Goal: Task Accomplishment & Management: Use online tool/utility

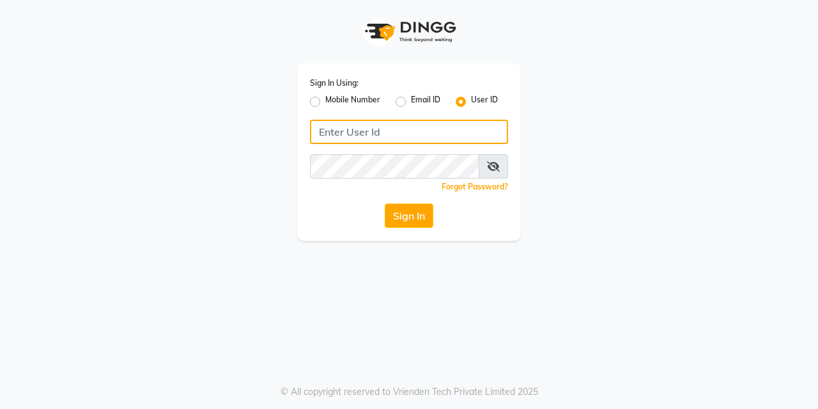
type input "kreations@2019"
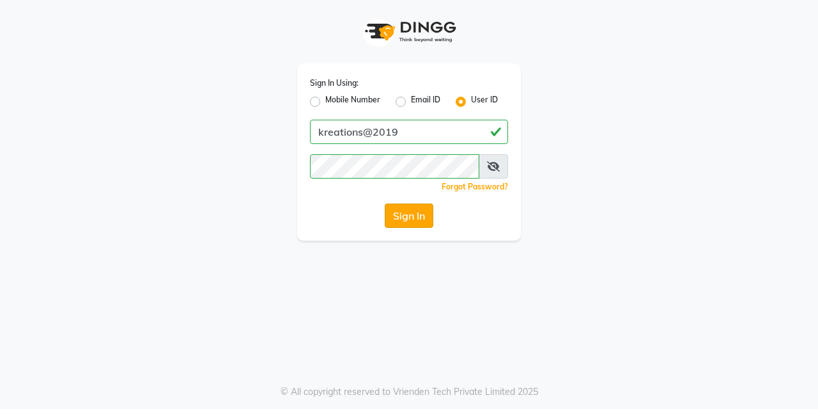
click at [407, 215] on button "Sign In" at bounding box center [409, 215] width 49 height 24
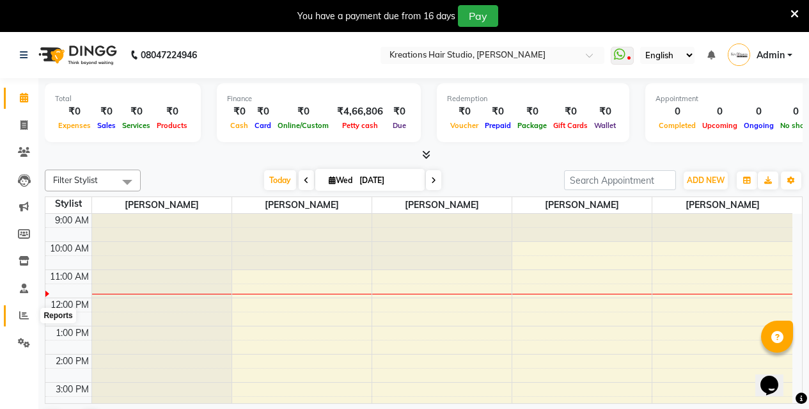
click at [20, 311] on icon at bounding box center [24, 315] width 10 height 10
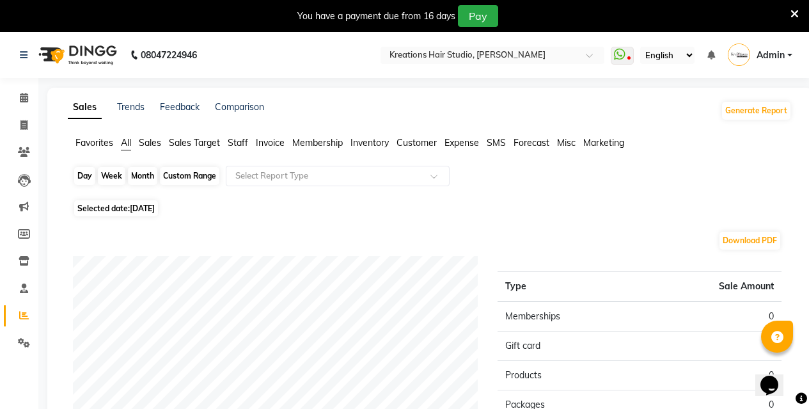
click at [86, 176] on div "Day" at bounding box center [84, 176] width 21 height 18
select select "9"
select select "2025"
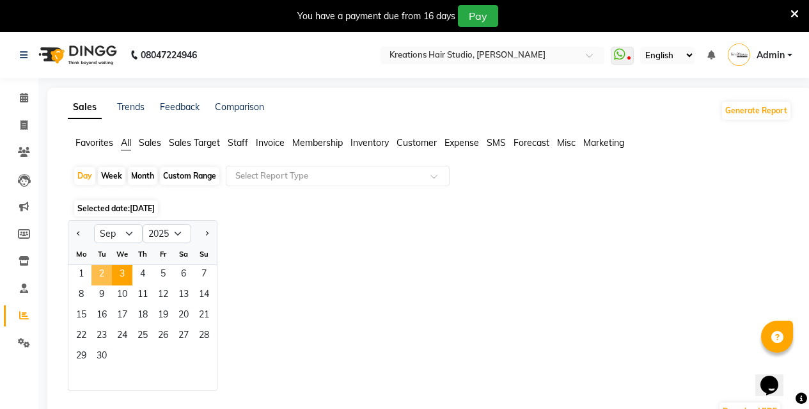
click at [101, 271] on span "2" at bounding box center [101, 275] width 20 height 20
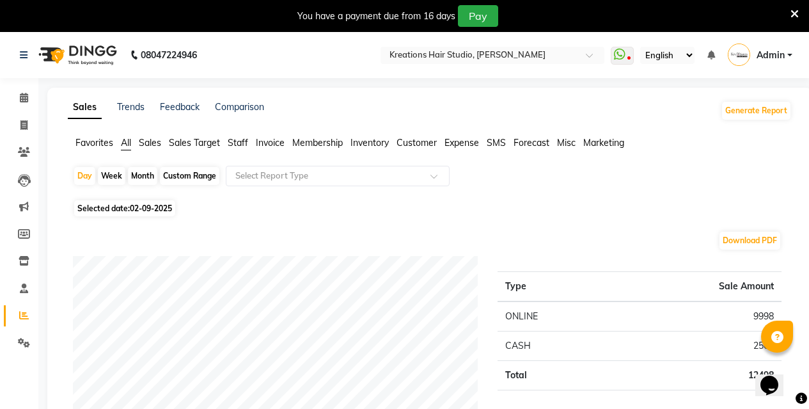
click at [779, 375] on div "Opens Chat This icon Opens the chat window." at bounding box center [769, 385] width 20 height 20
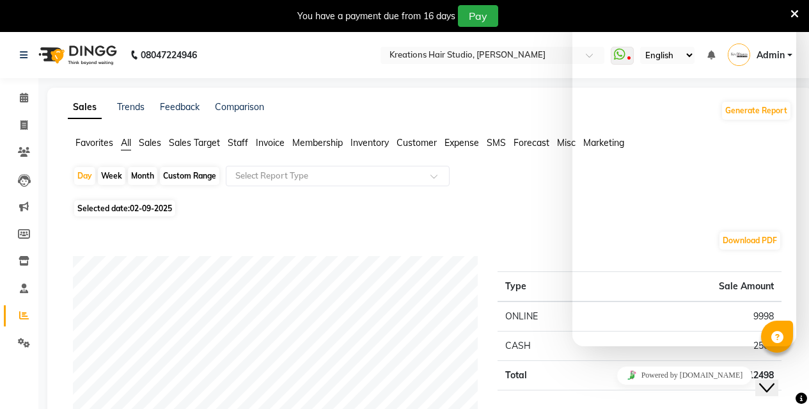
click at [789, 15] on div "You have a payment due from 16 days Pay" at bounding box center [397, 16] width 785 height 22
click at [793, 9] on icon at bounding box center [794, 14] width 8 height 12
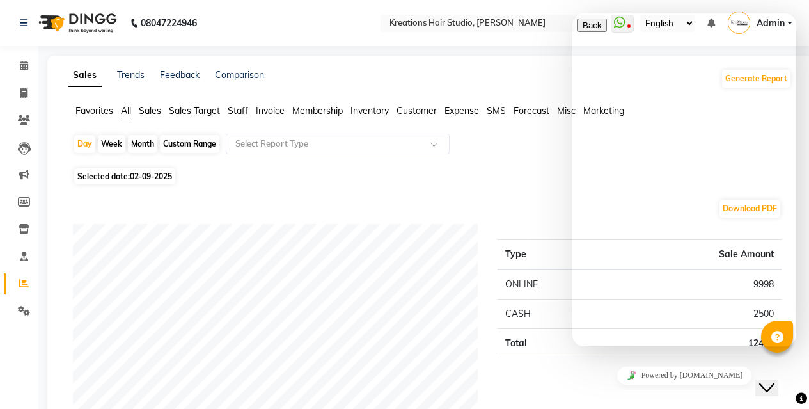
click at [529, 136] on div "Day Week Month Custom Range Select Report Type" at bounding box center [429, 149] width 713 height 31
click at [552, 112] on ul "Favorites All Sales Sales Target Staff Invoice Membership Inventory Customer Ex…" at bounding box center [430, 111] width 724 height 14
click at [774, 380] on icon "Close Chat This icon closes the chat window." at bounding box center [766, 387] width 15 height 15
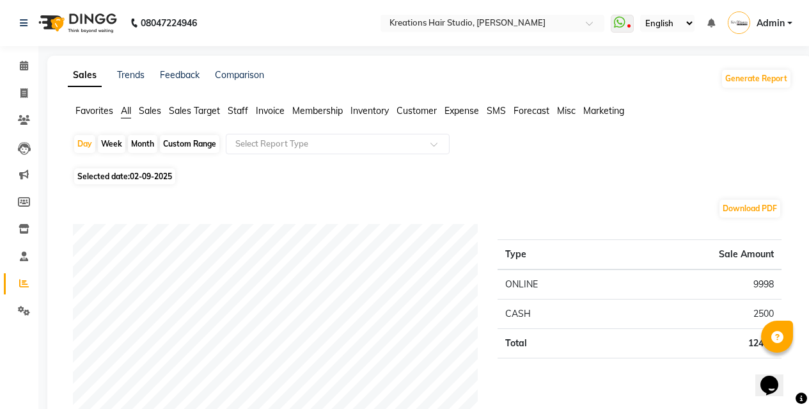
scroll to position [64, 0]
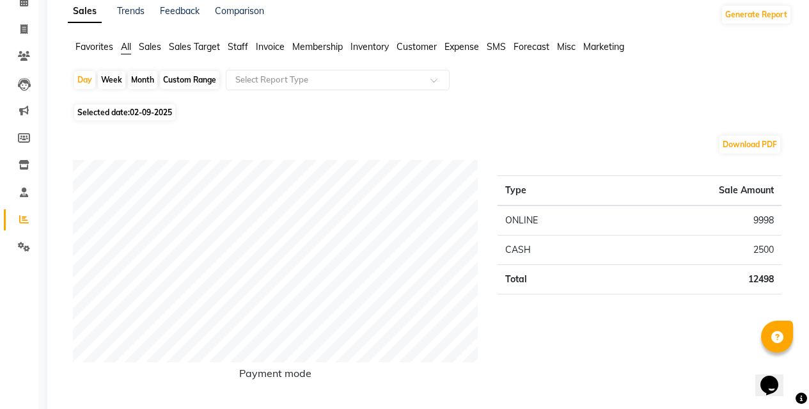
click at [238, 47] on span "Staff" at bounding box center [238, 47] width 20 height 12
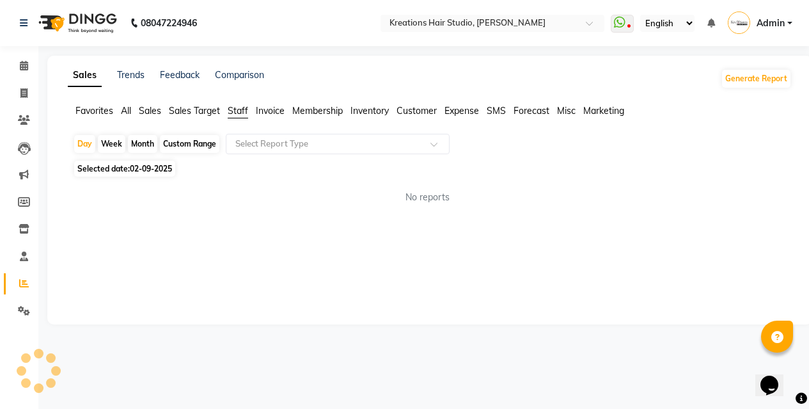
scroll to position [0, 0]
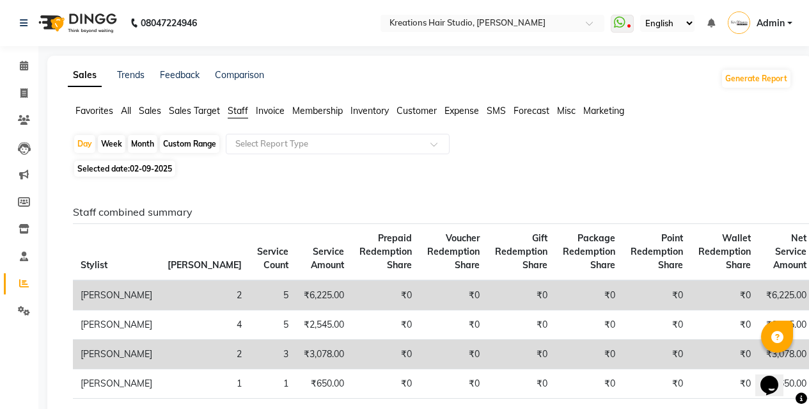
click at [127, 111] on span "All" at bounding box center [126, 111] width 10 height 12
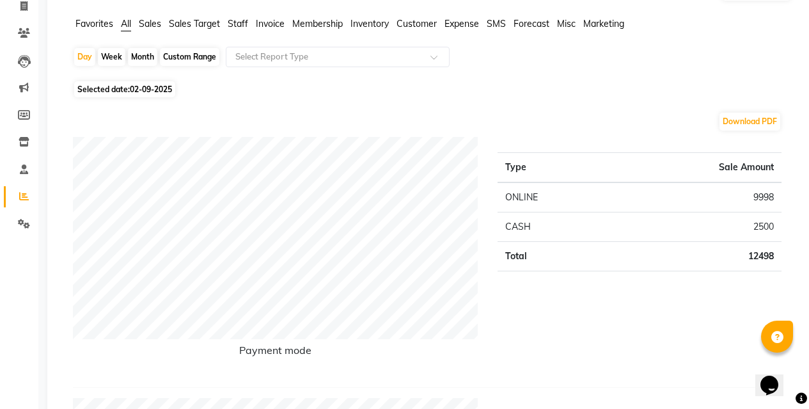
scroll to position [64, 0]
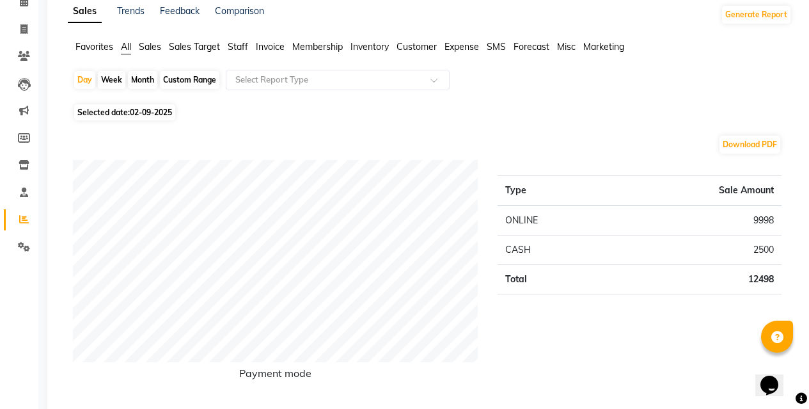
click at [245, 42] on span "Staff" at bounding box center [238, 47] width 20 height 12
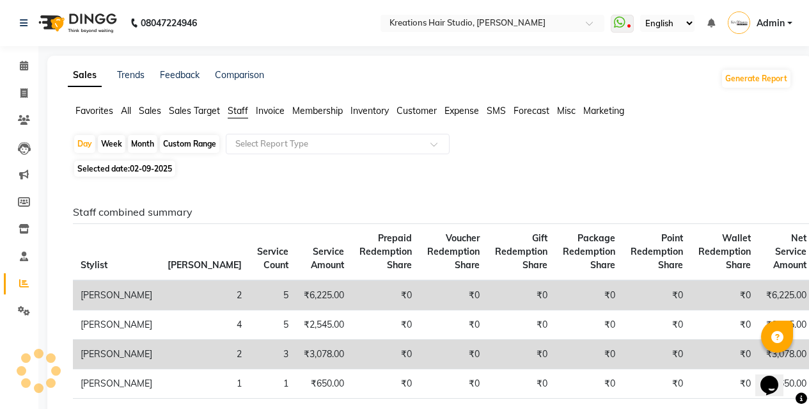
scroll to position [192, 0]
